Goal: Information Seeking & Learning: Learn about a topic

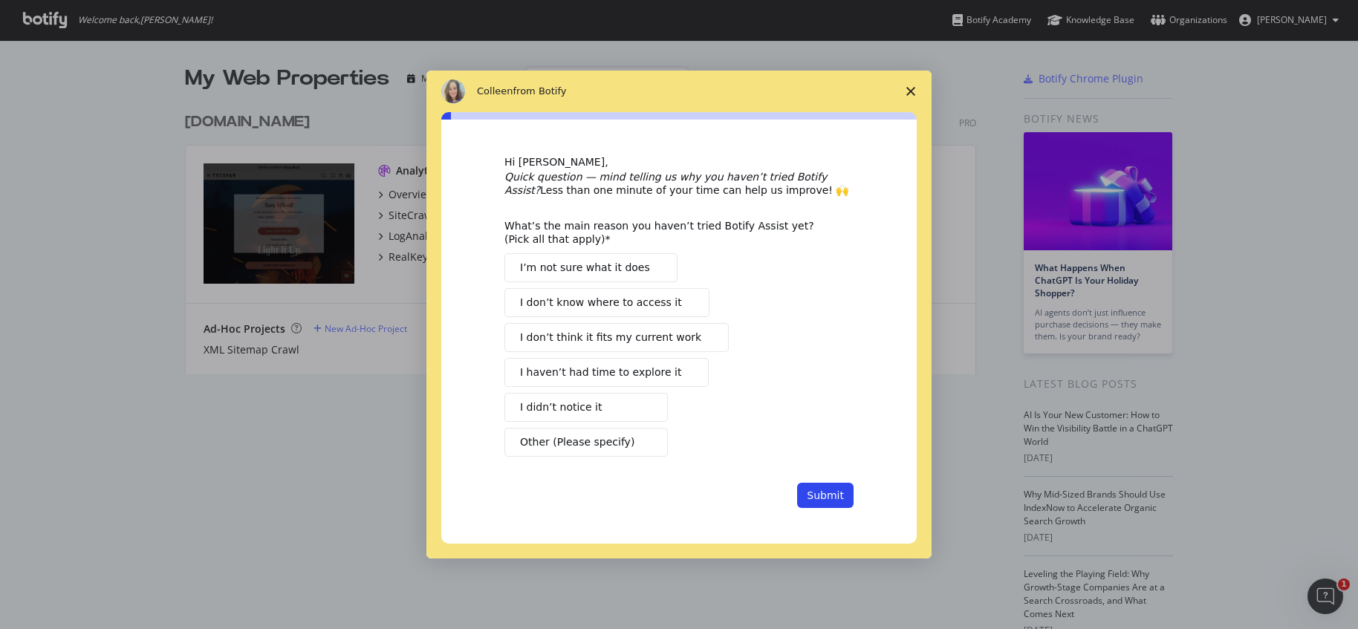
click at [904, 86] on span "Close survey" at bounding box center [911, 92] width 42 height 42
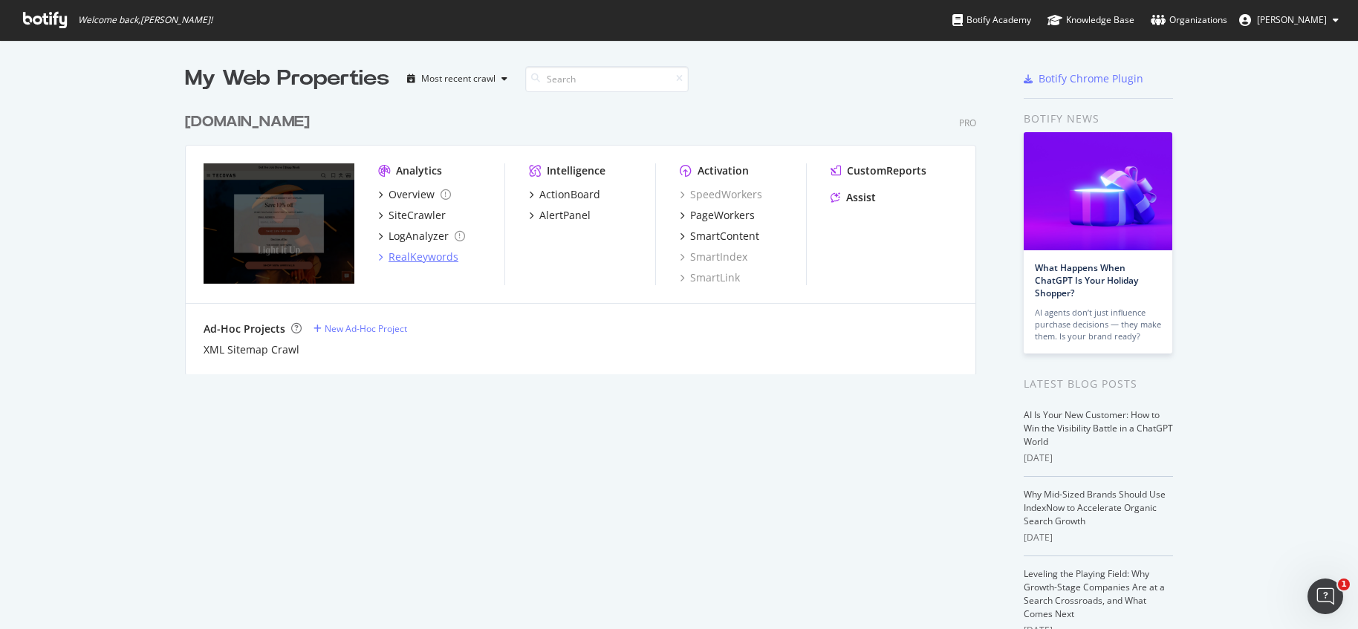
click at [426, 251] on div "RealKeywords" at bounding box center [424, 257] width 70 height 15
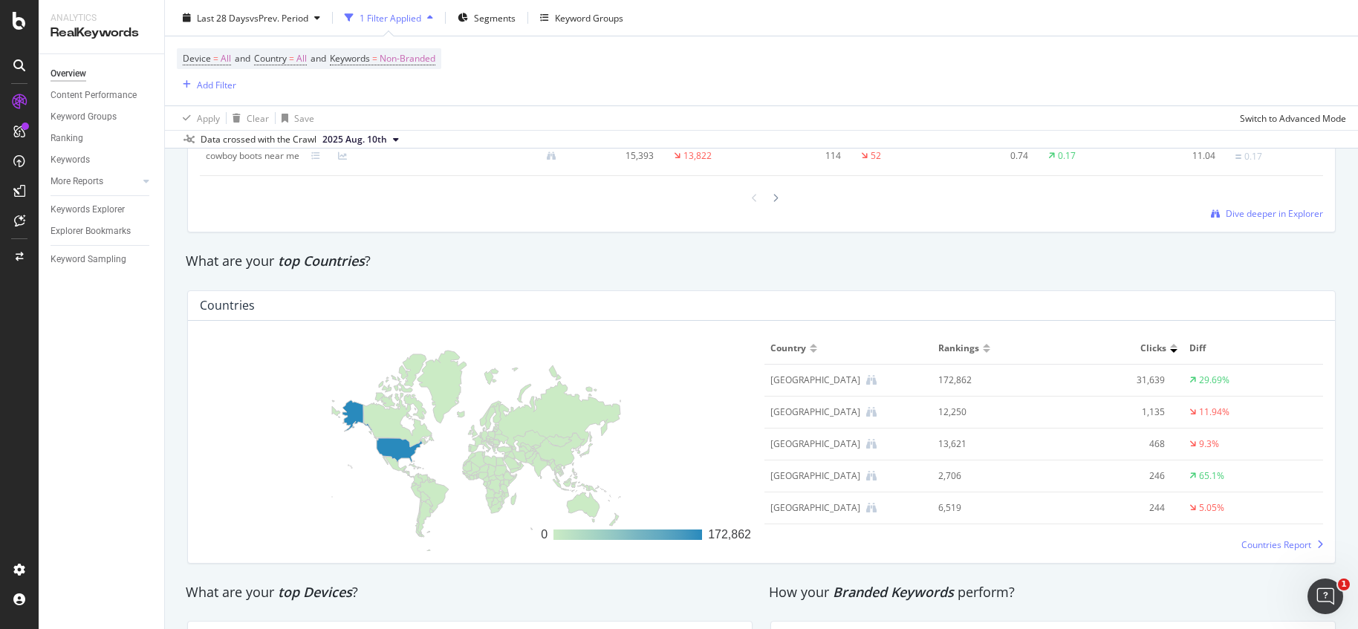
scroll to position [1862, 0]
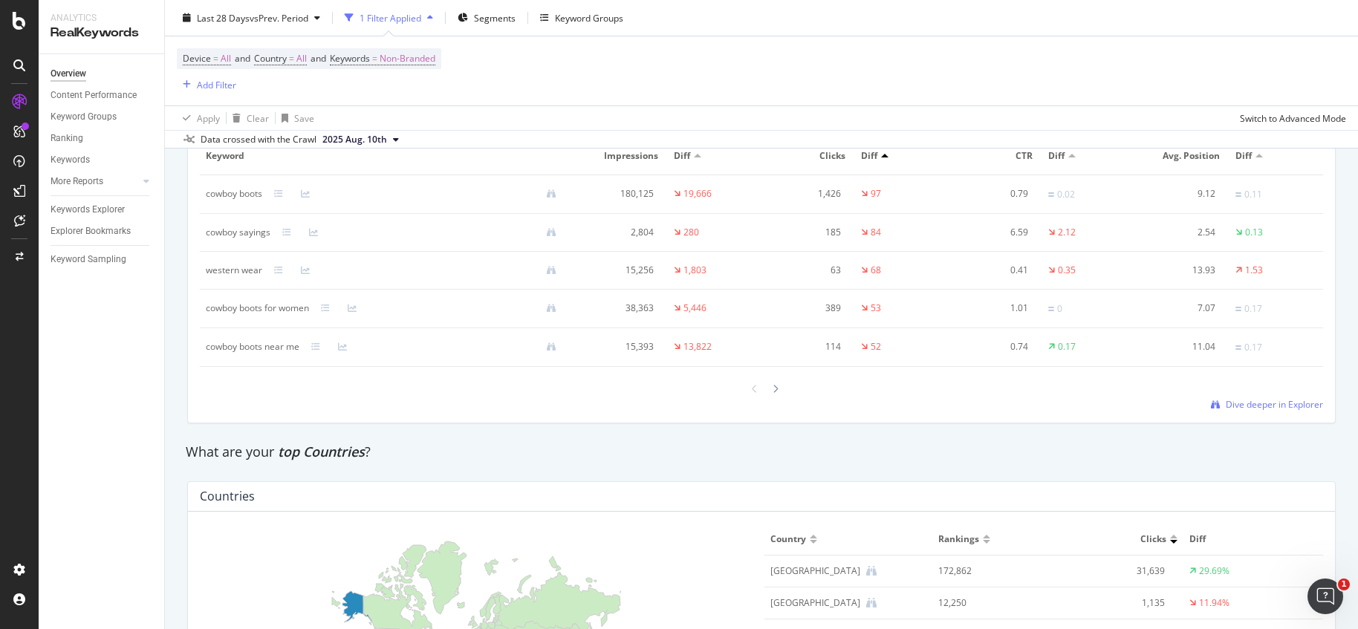
click at [247, 269] on div "western wear" at bounding box center [234, 270] width 56 height 13
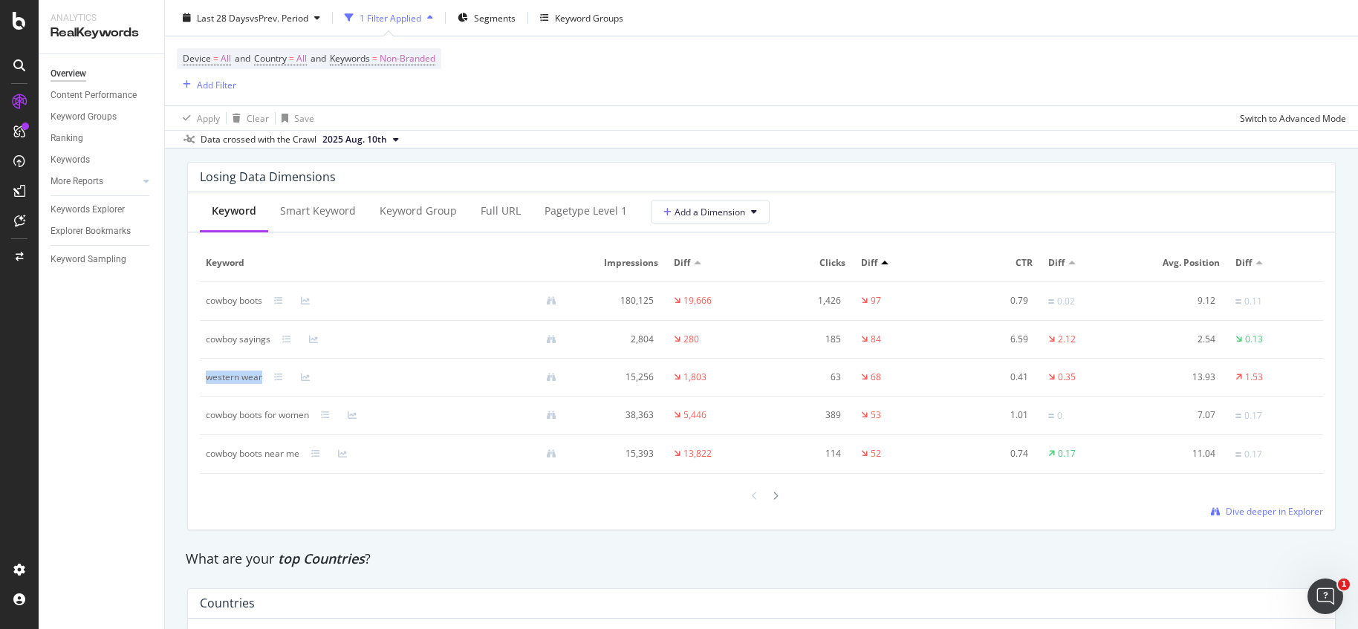
scroll to position [1612, 0]
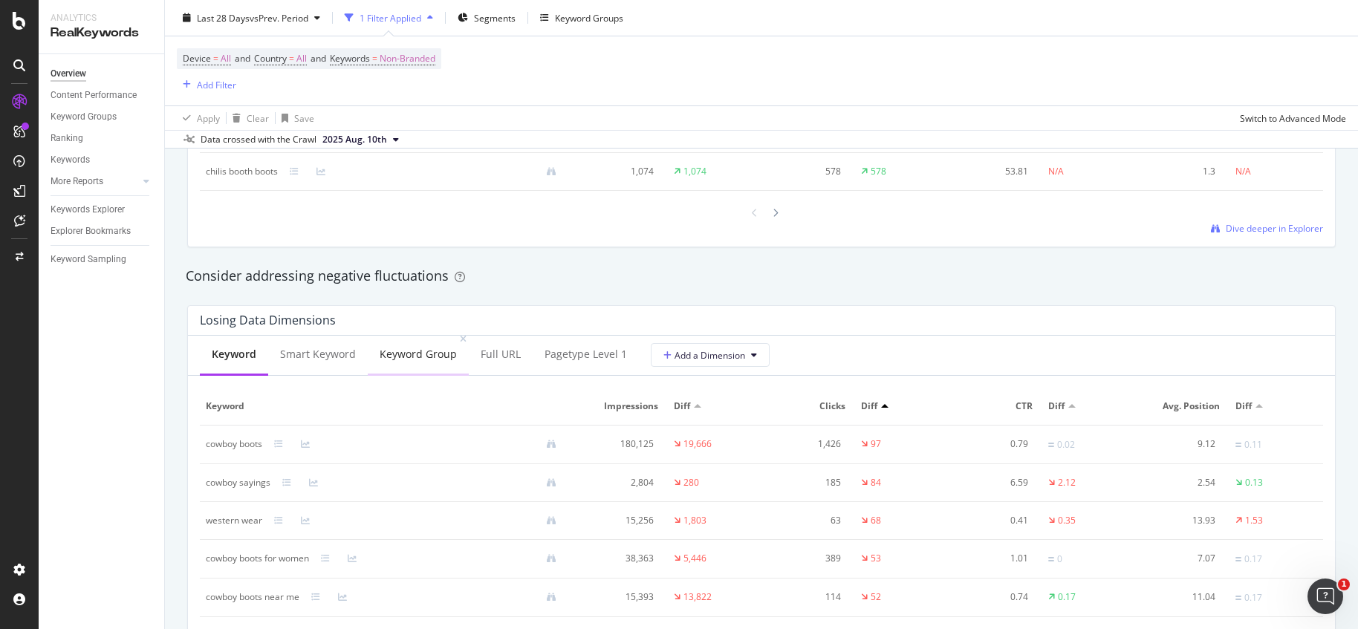
click at [368, 365] on div "Keyword Group" at bounding box center [418, 355] width 101 height 41
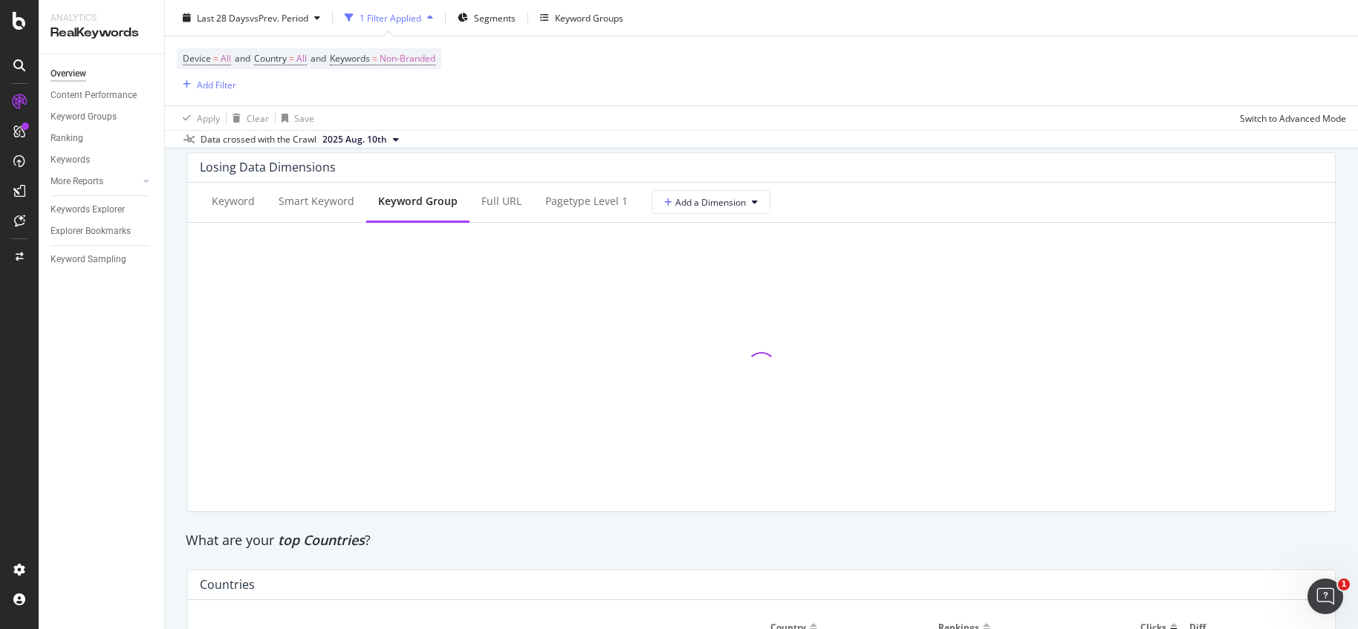
scroll to position [1740, 0]
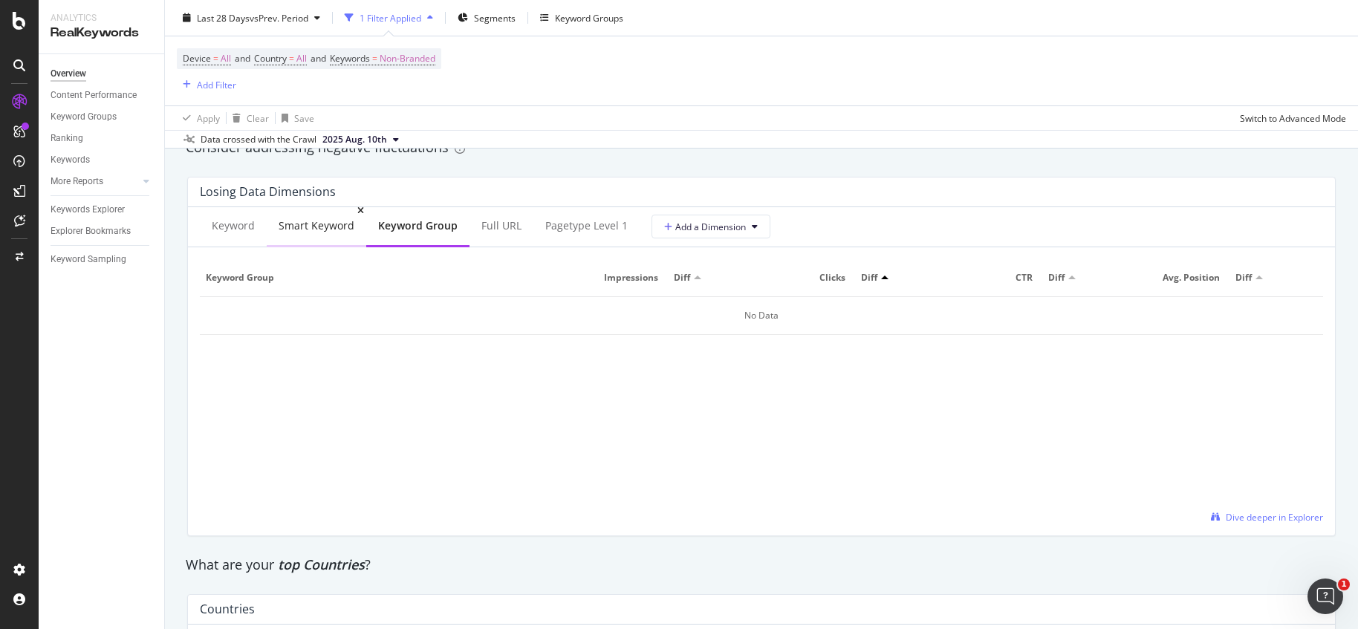
click at [336, 239] on div "Smart Keyword" at bounding box center [317, 227] width 100 height 41
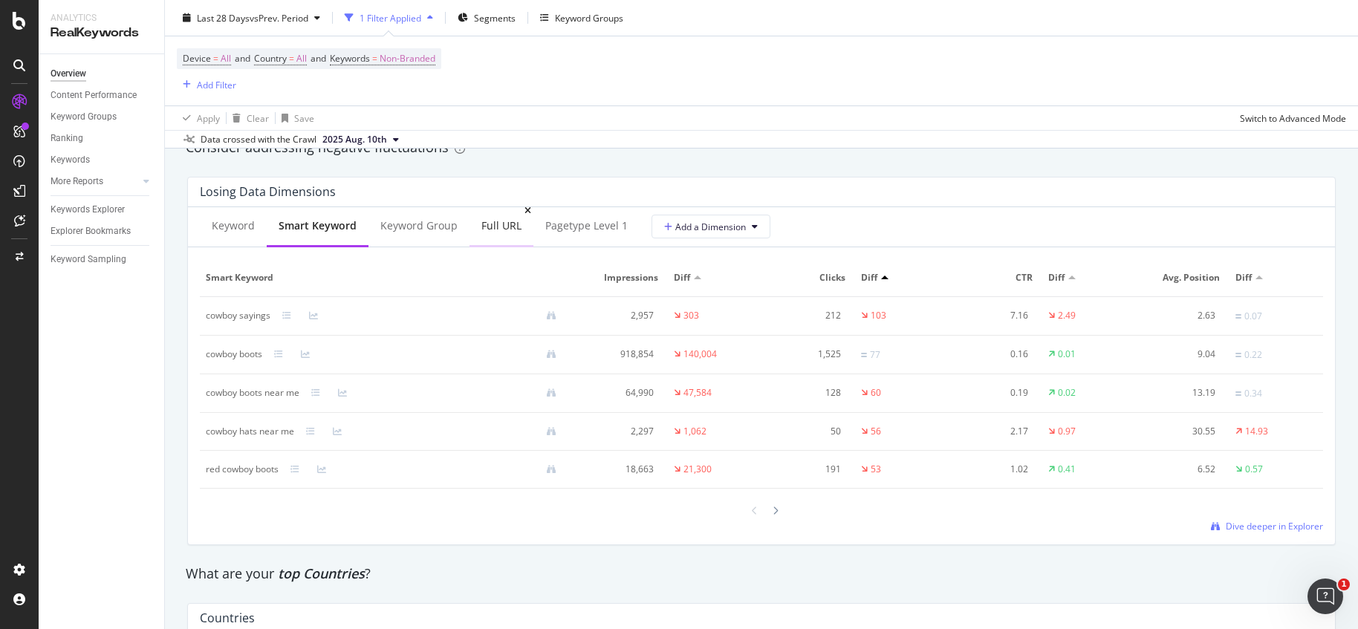
click at [509, 227] on div "Full URL" at bounding box center [501, 225] width 40 height 15
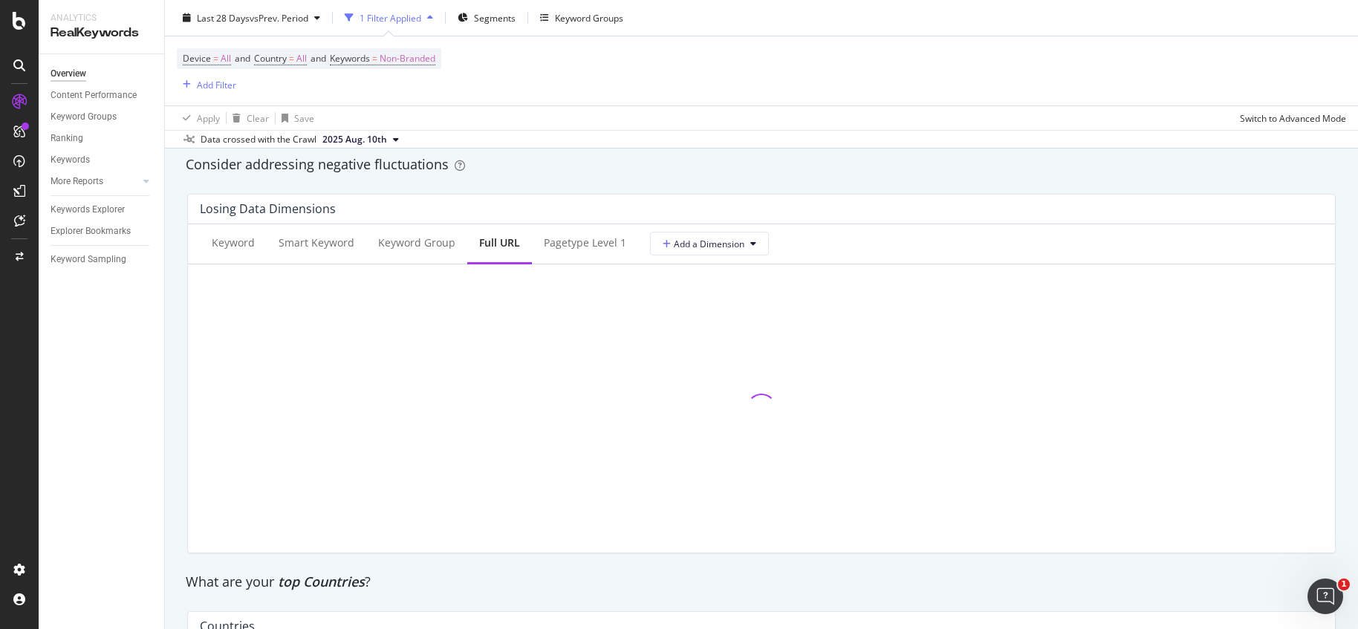
scroll to position [1405, 0]
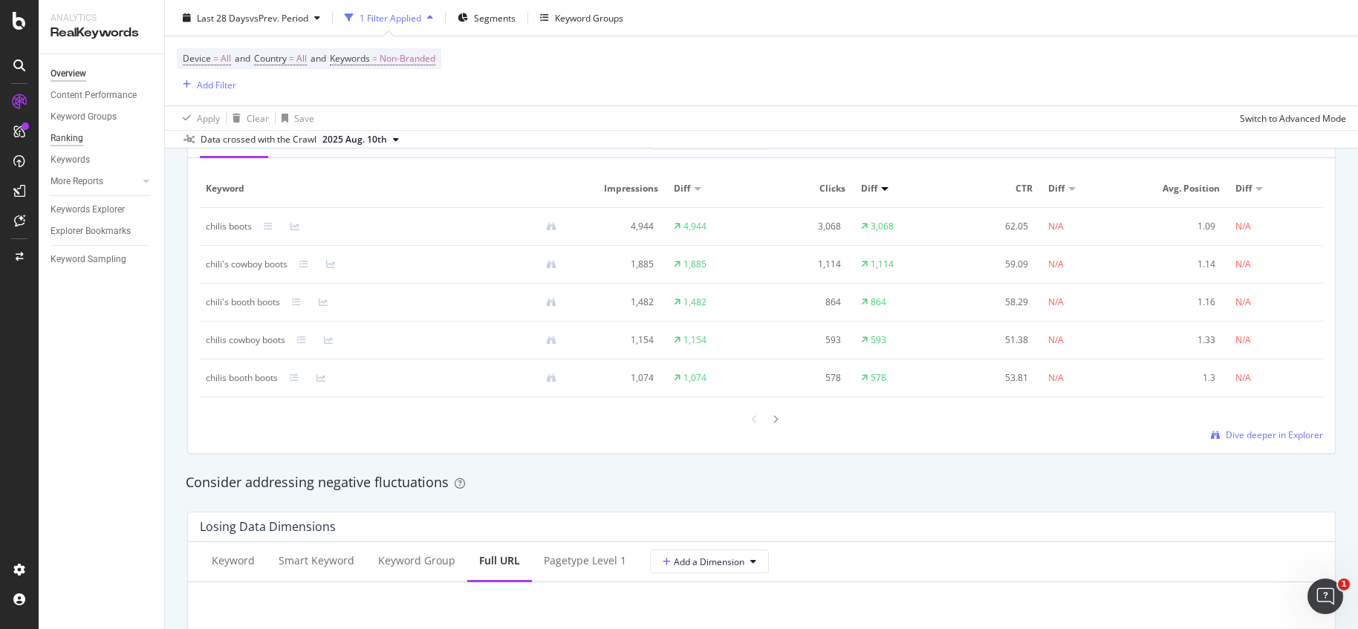
click at [59, 141] on div "Ranking" at bounding box center [67, 139] width 33 height 16
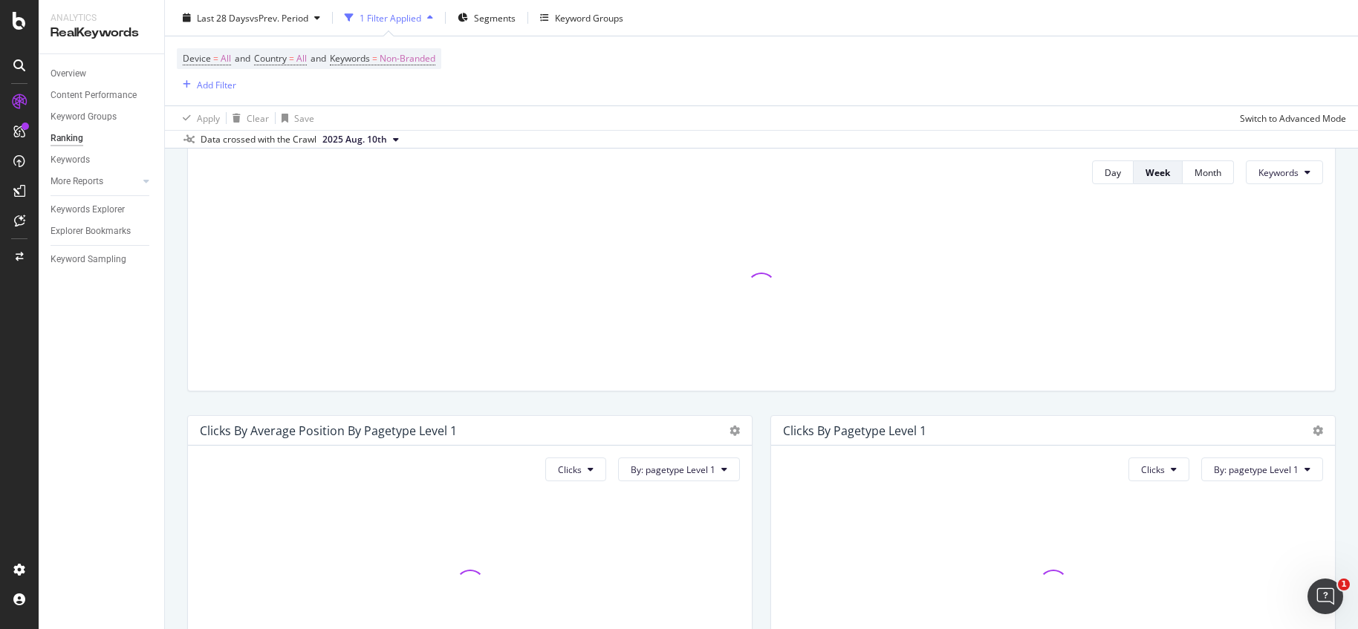
scroll to position [357, 0]
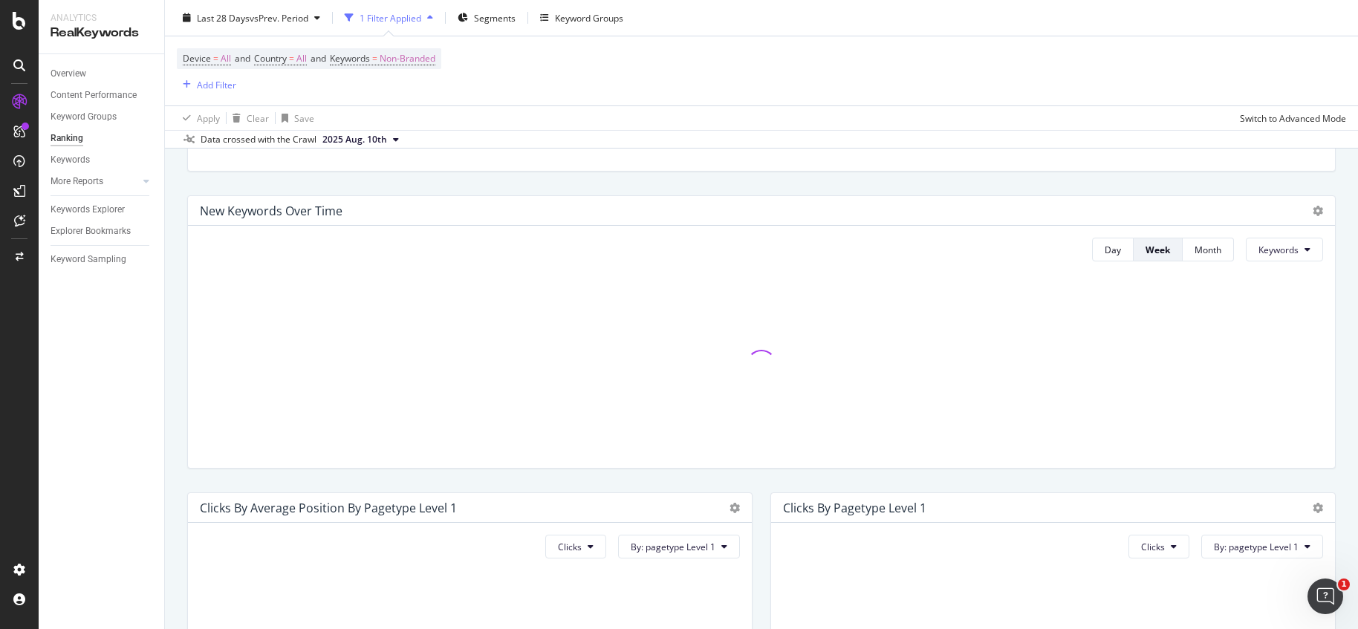
click at [268, 210] on div "New Keywords Over Time" at bounding box center [271, 211] width 143 height 15
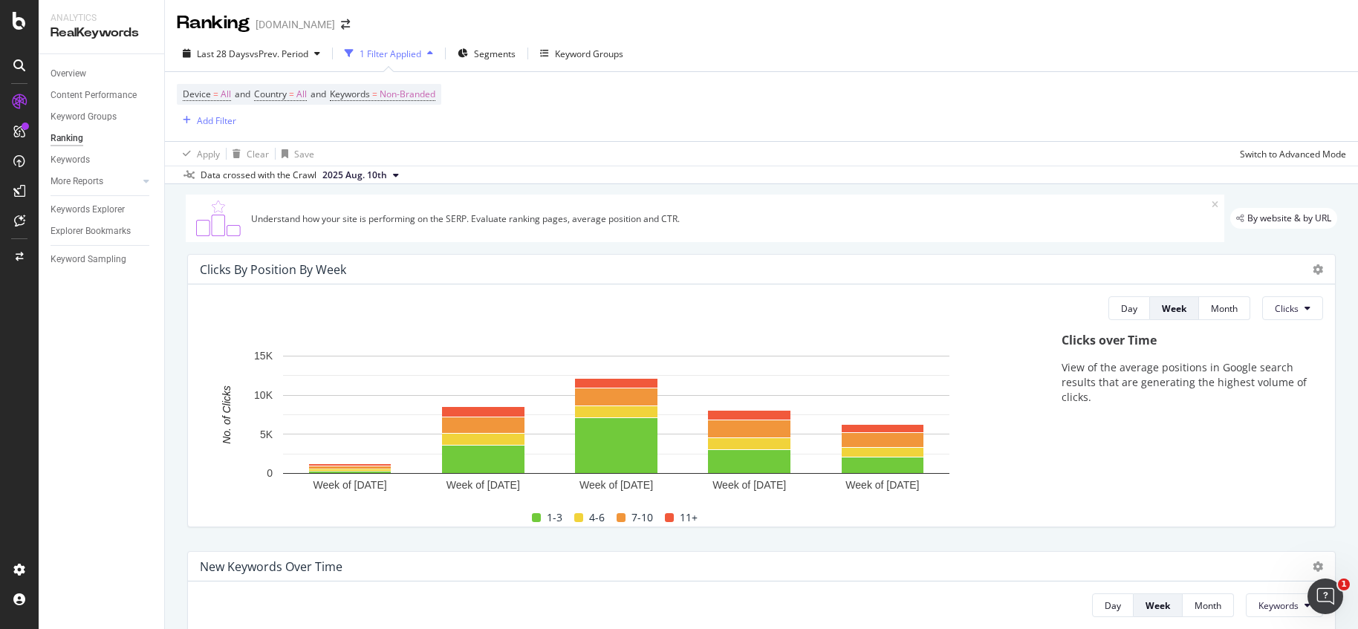
scroll to position [0, 0]
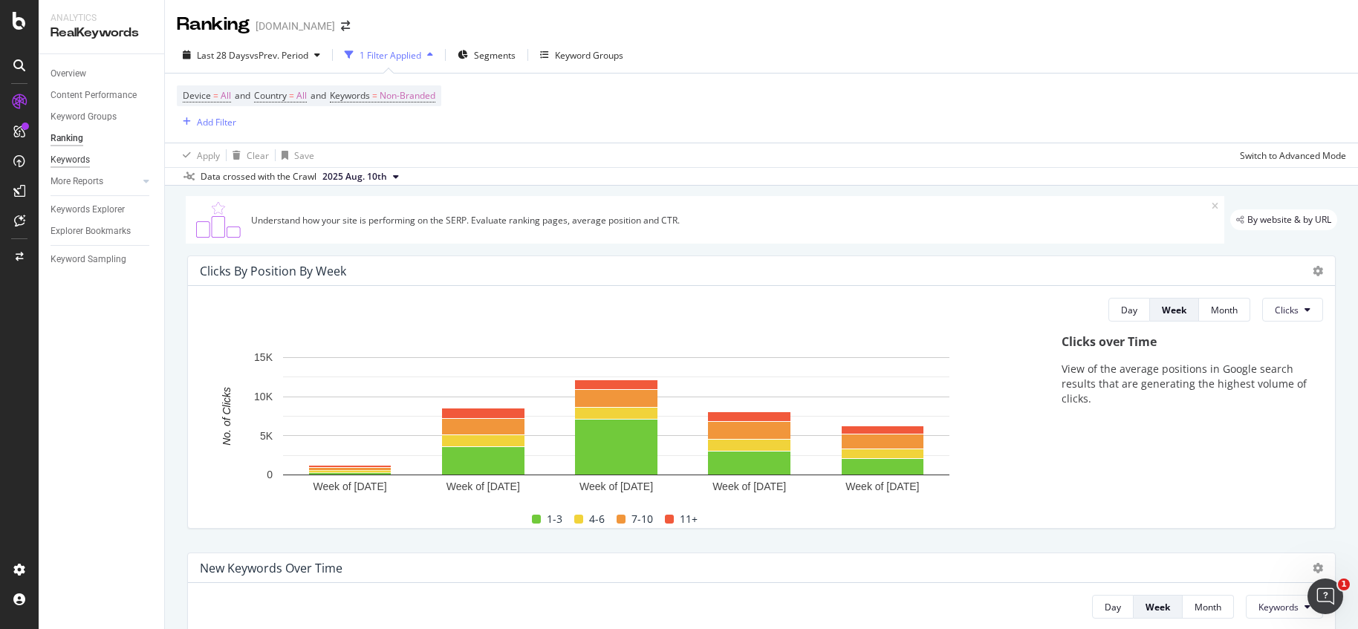
click at [62, 162] on div "Keywords" at bounding box center [70, 160] width 39 height 16
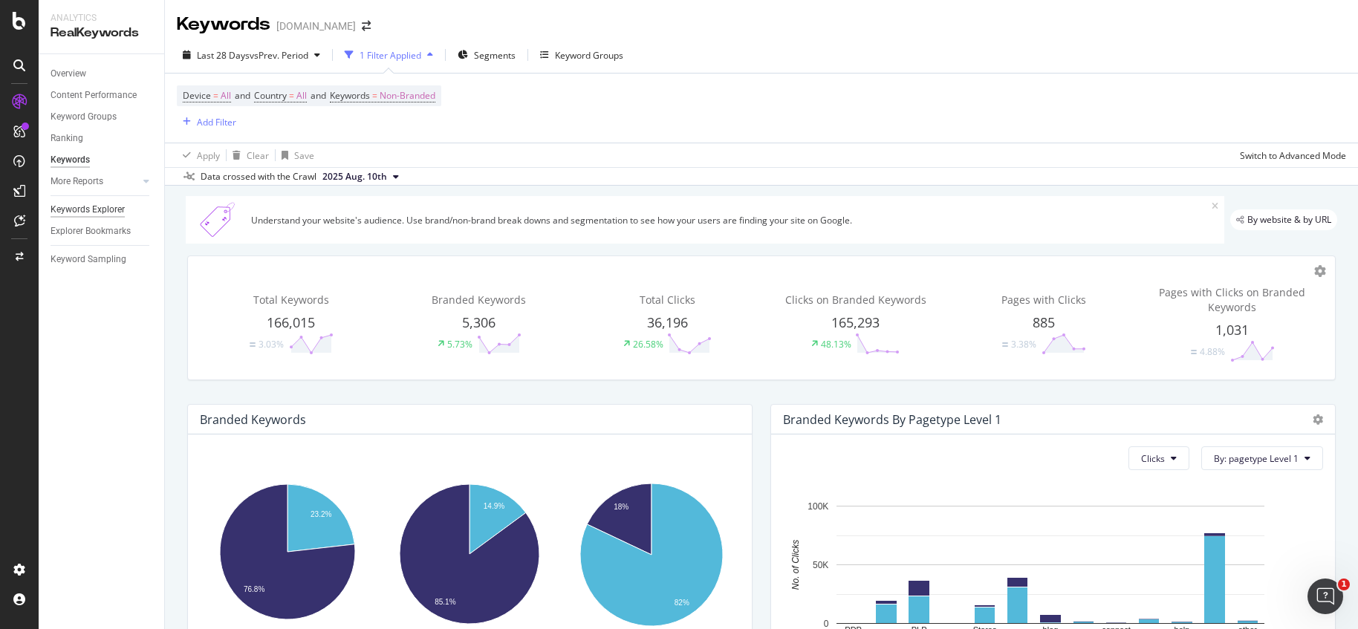
click at [103, 210] on div "Keywords Explorer" at bounding box center [88, 210] width 74 height 16
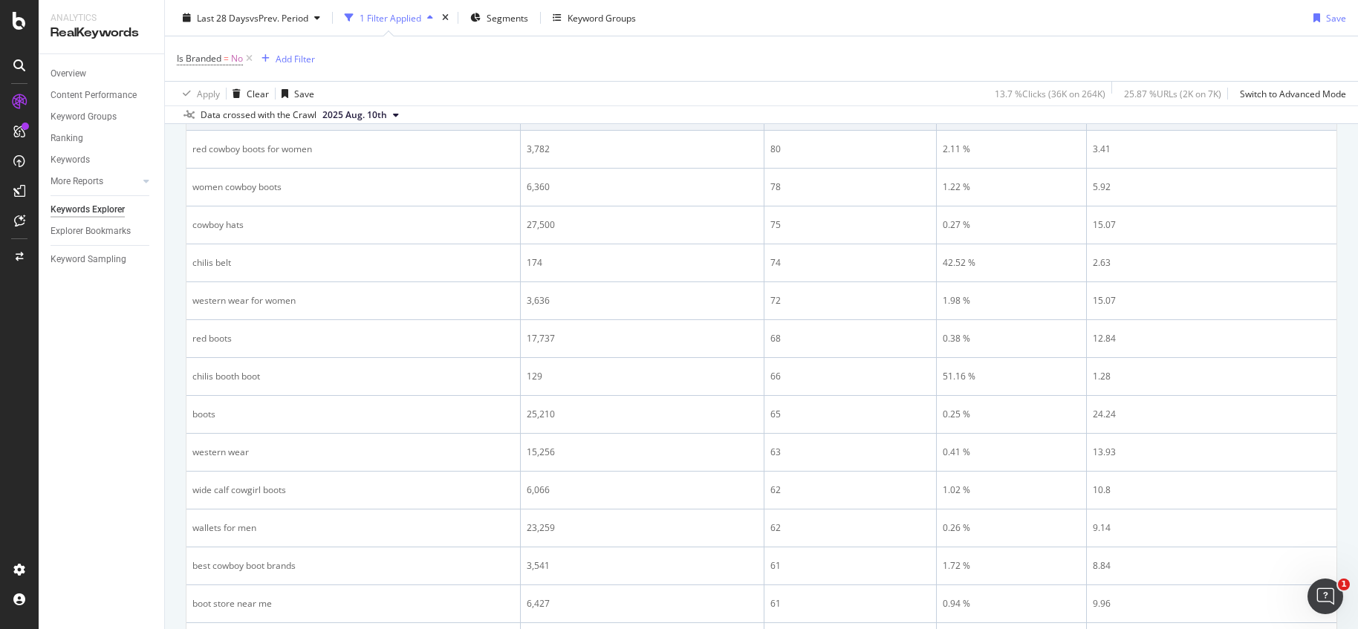
scroll to position [1964, 0]
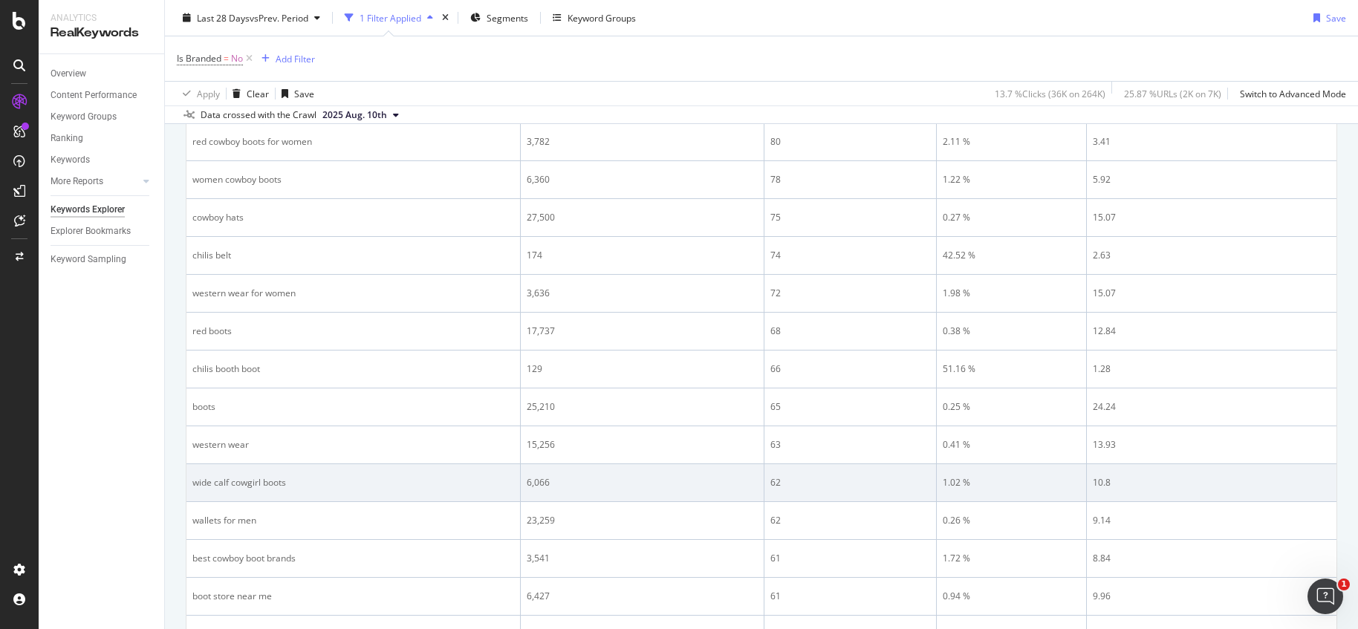
click at [1109, 485] on div "10.8" at bounding box center [1212, 482] width 238 height 13
drag, startPoint x: 1109, startPoint y: 485, endPoint x: 1080, endPoint y: 487, distance: 28.3
click at [1087, 487] on td "10.8" at bounding box center [1212, 483] width 250 height 38
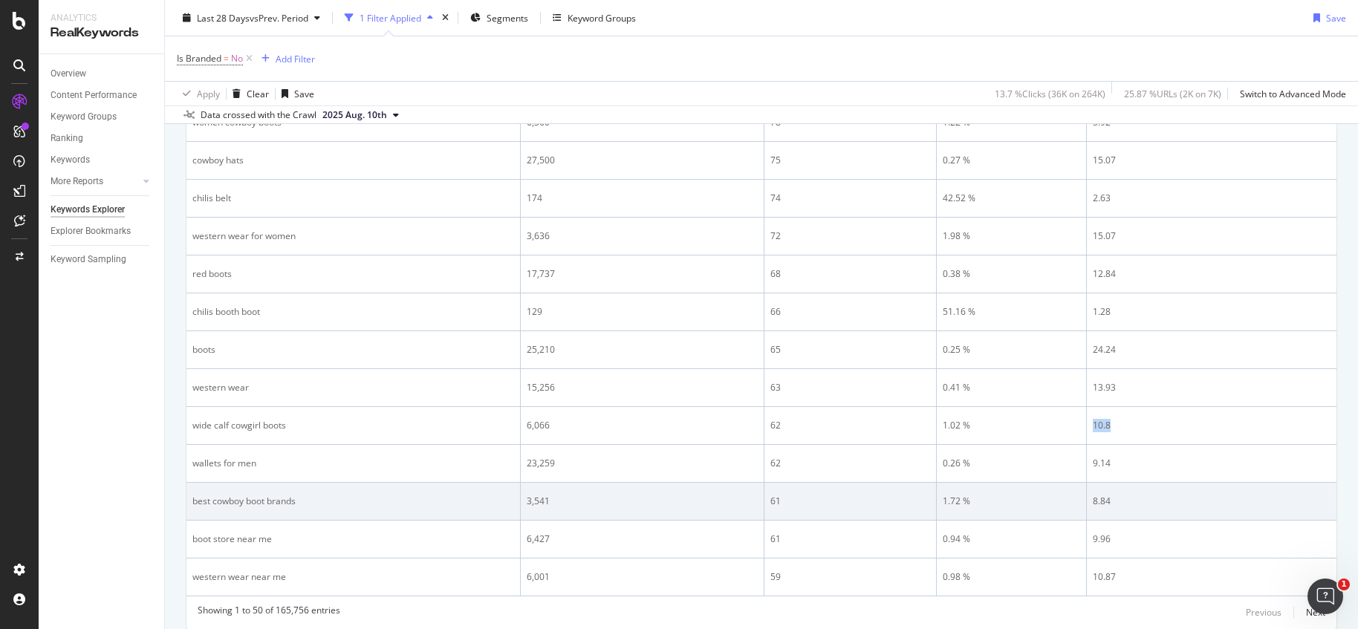
scroll to position [2054, 0]
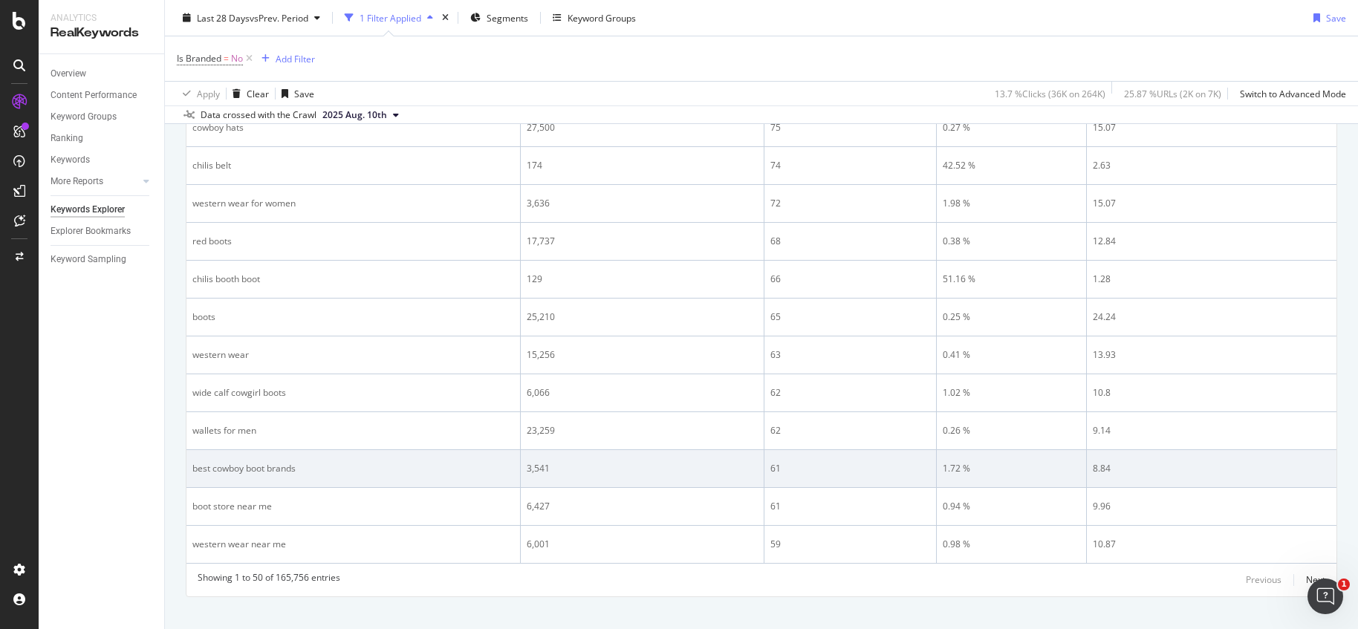
click at [1097, 466] on div "8.84" at bounding box center [1212, 468] width 238 height 13
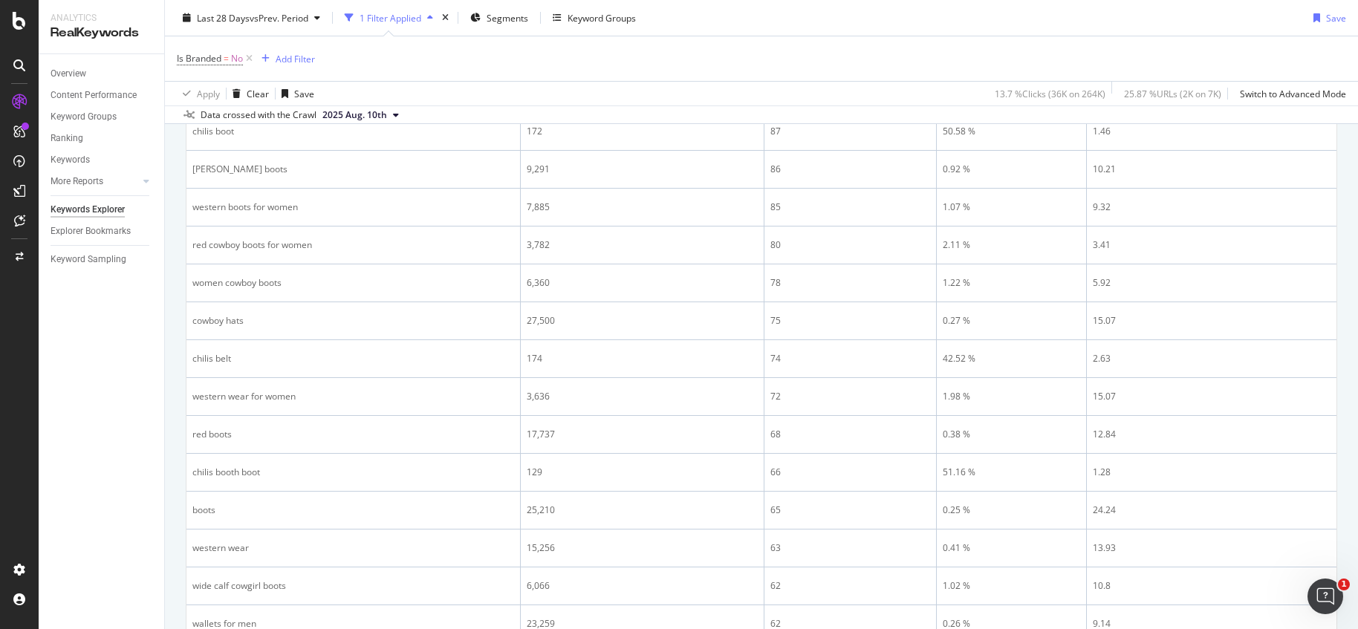
scroll to position [2074, 0]
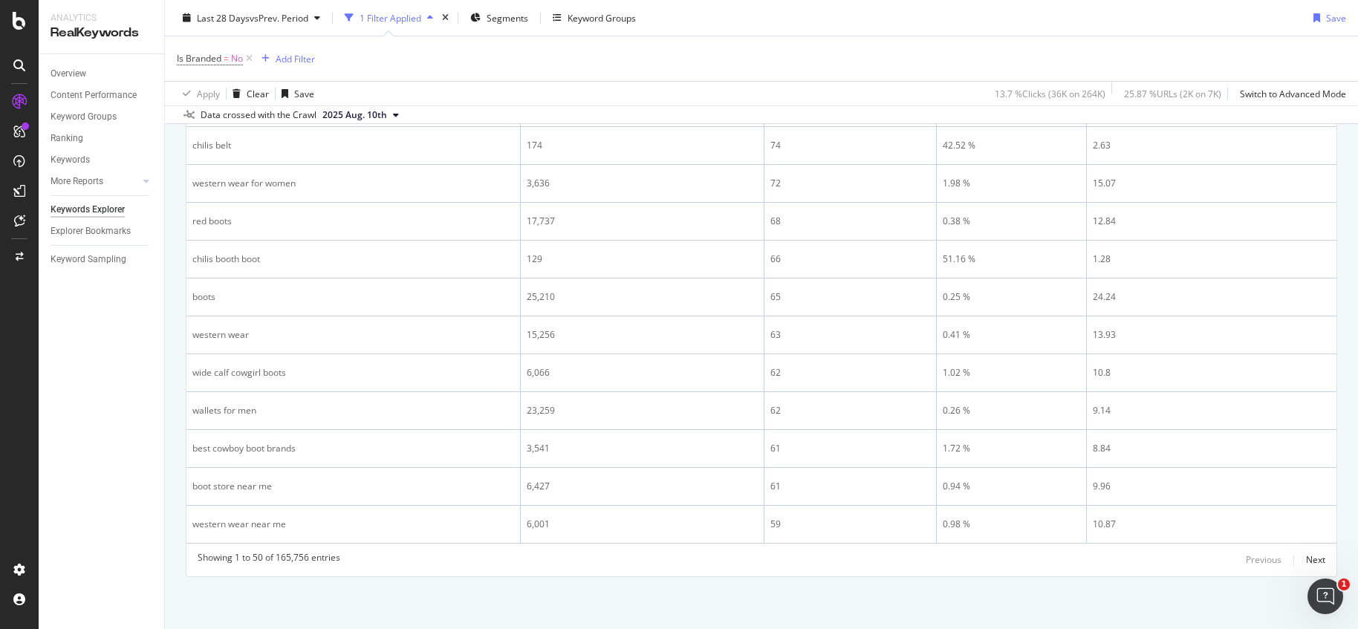
click at [1309, 564] on div "Next" at bounding box center [1315, 560] width 19 height 13
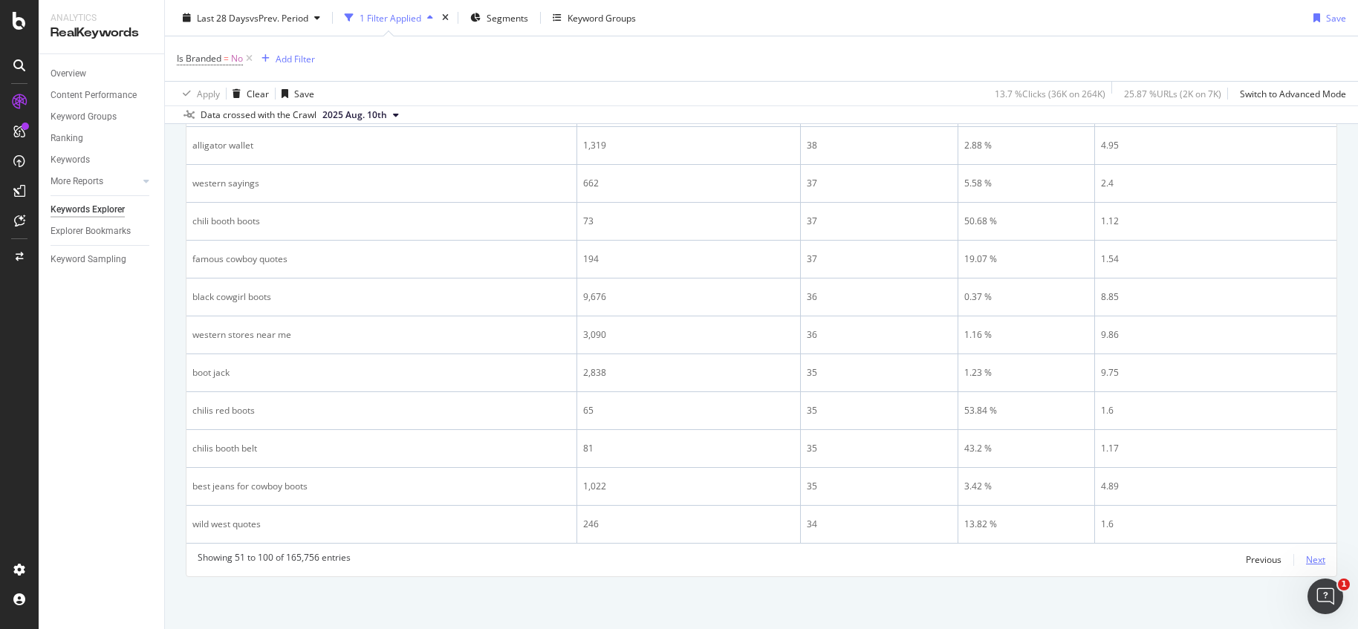
click at [1306, 558] on div "Next" at bounding box center [1315, 560] width 19 height 13
click at [1306, 564] on div "Next" at bounding box center [1315, 560] width 19 height 13
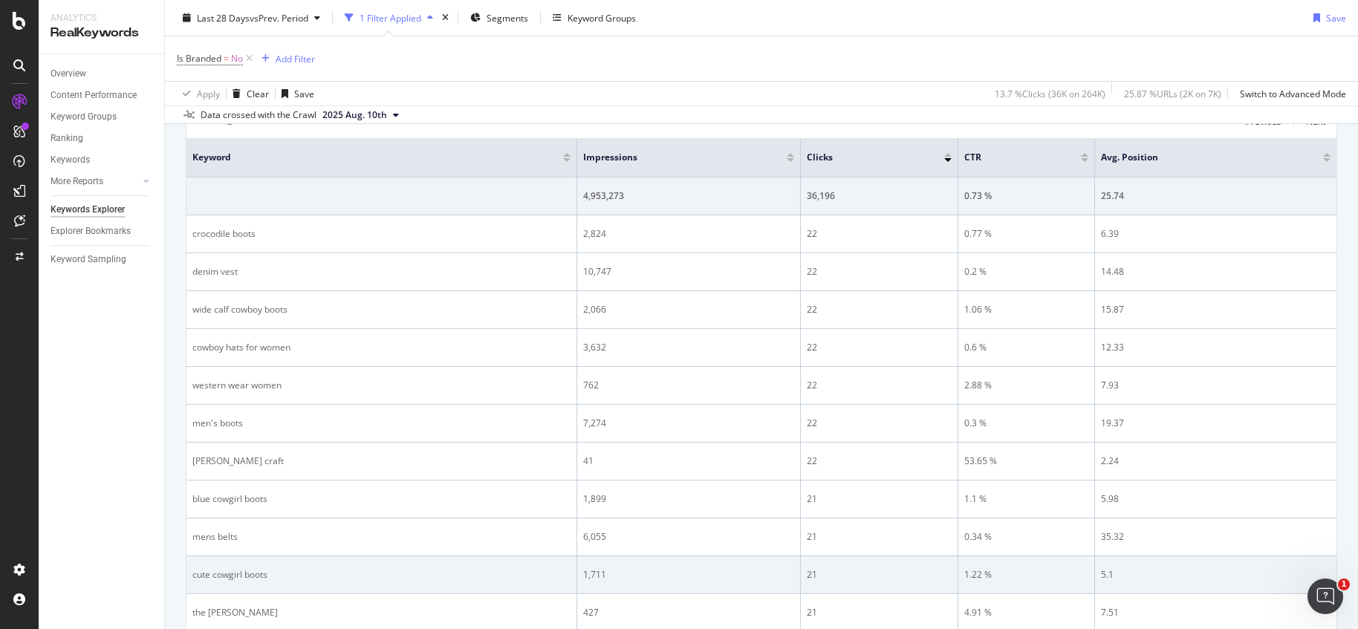
scroll to position [507, 0]
